Goal: Task Accomplishment & Management: Manage account settings

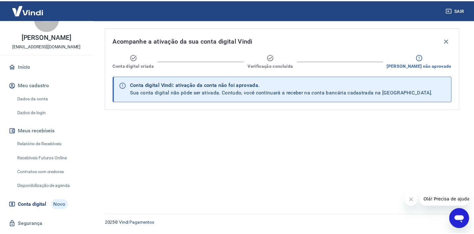
scroll to position [35, 0]
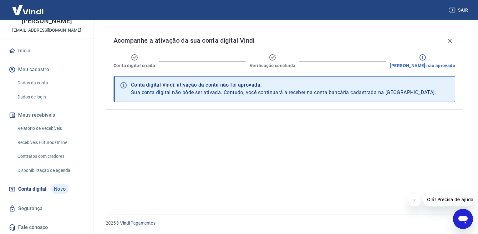
click at [37, 77] on link "Dados da conta" at bounding box center [50, 82] width 71 height 13
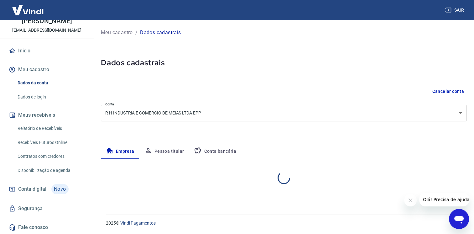
select select "SP"
select select "business"
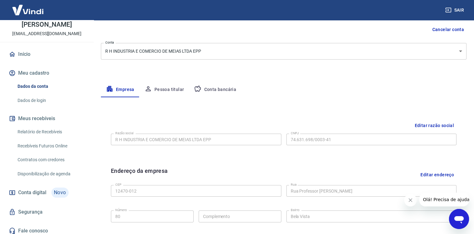
scroll to position [63, 0]
click at [167, 89] on button "Pessoa titular" at bounding box center [164, 88] width 50 height 15
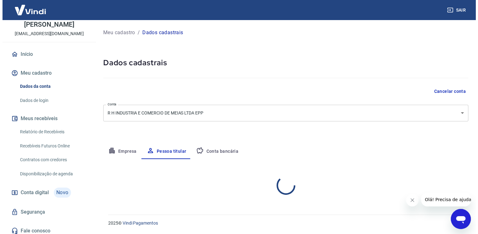
scroll to position [0, 0]
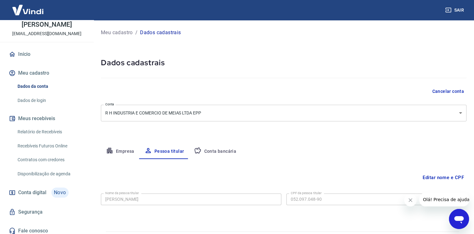
click at [217, 143] on div "Meu cadastro / Dados cadastrais Dados cadastrais Cancelar conta Conta R H INDUS…" at bounding box center [283, 121] width 380 height 203
click at [218, 151] on button "Conta bancária" at bounding box center [215, 151] width 52 height 15
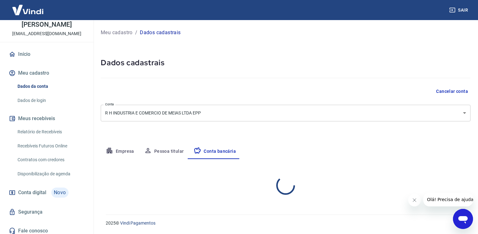
select select "1"
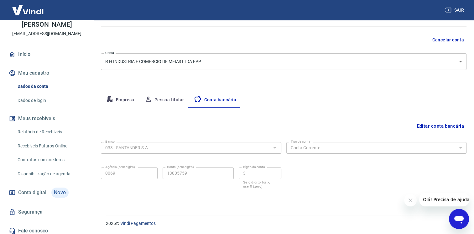
scroll to position [20, 0]
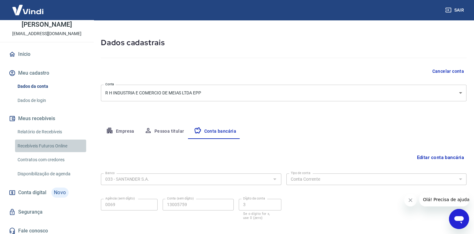
click at [63, 147] on link "Recebíveis Futuros Online" at bounding box center [50, 145] width 71 height 13
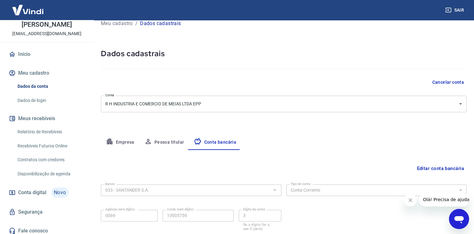
scroll to position [0, 0]
